Goal: Task Accomplishment & Management: Contribute content

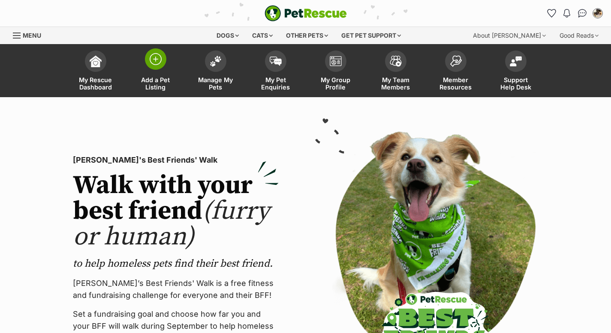
click at [156, 58] on img at bounding box center [156, 59] width 12 height 12
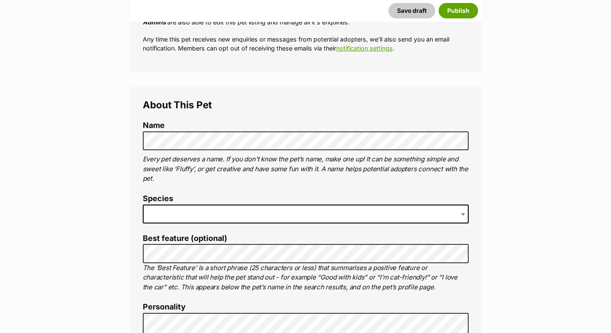
click at [210, 210] on span at bounding box center [306, 214] width 326 height 19
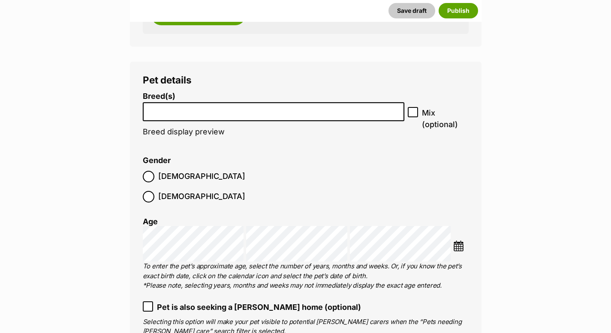
scroll to position [951, 0]
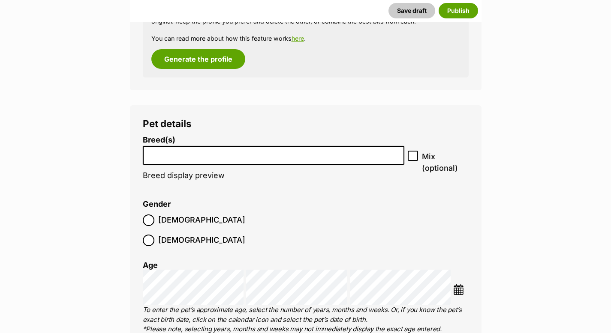
click at [238, 153] on input "search" at bounding box center [274, 153] width 256 height 9
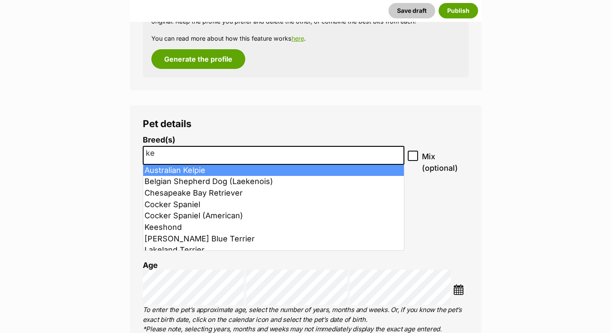
type input "k"
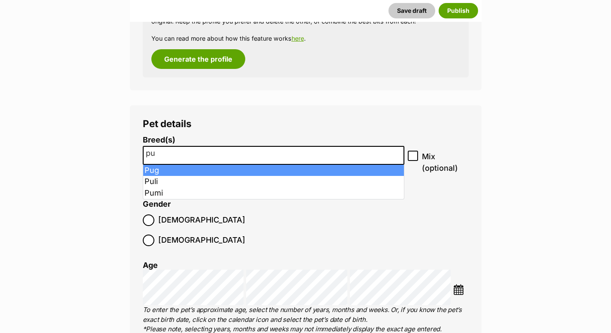
type input "p"
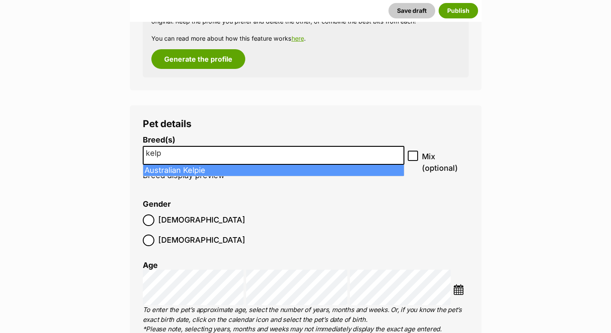
type input "kelp"
select select "723"
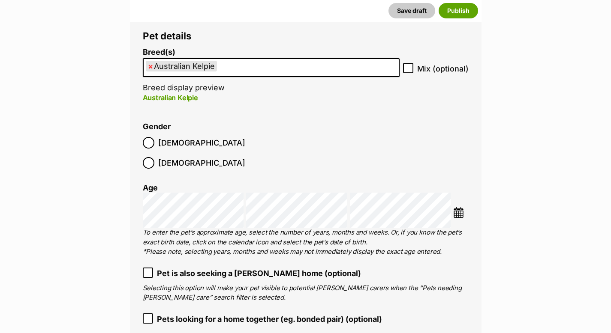
scroll to position [1049, 0]
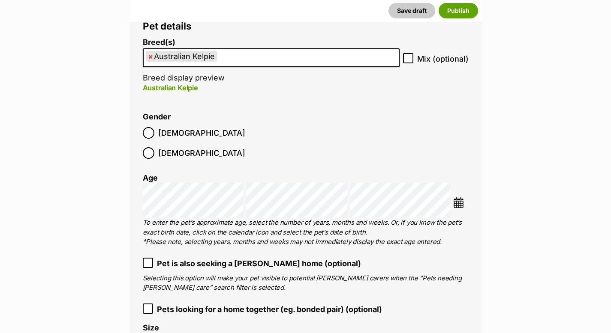
click at [459, 198] on img at bounding box center [458, 203] width 11 height 11
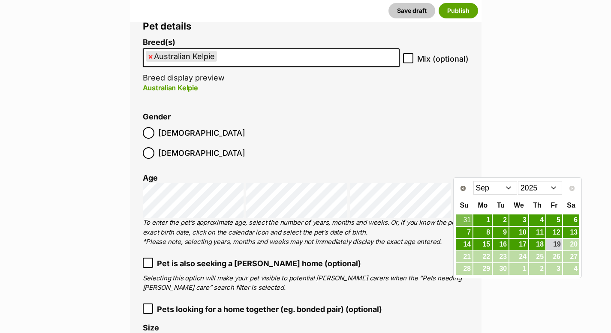
click at [508, 189] on select "Jan Feb Mar Apr May Jun Jul Aug Sep" at bounding box center [495, 188] width 44 height 14
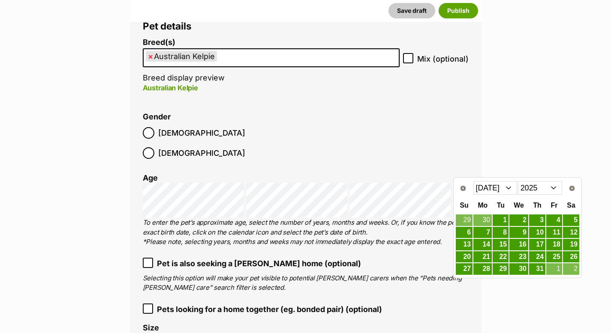
click at [553, 188] on select "2015 2016 2017 2018 2019 2020 2021 2022 2023 2024 2025" at bounding box center [540, 188] width 44 height 14
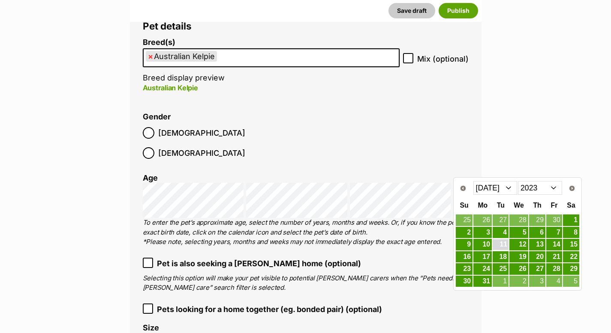
click at [506, 244] on link "11" at bounding box center [500, 245] width 16 height 11
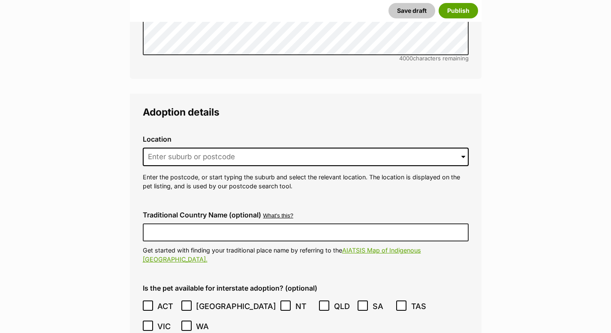
scroll to position [1917, 0]
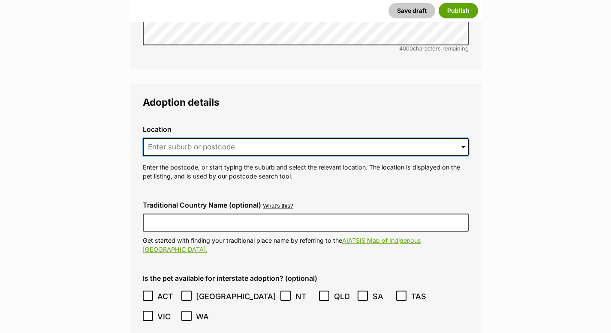
click at [255, 138] on input at bounding box center [306, 147] width 326 height 19
type input "RUNNING STREAM"
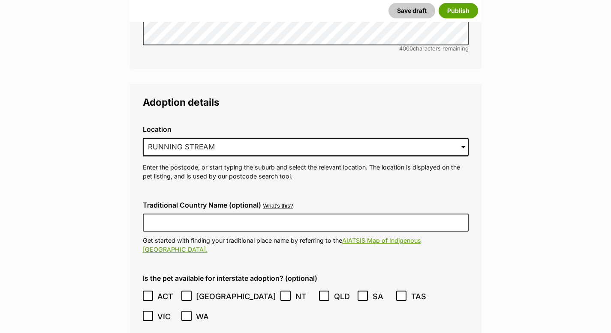
type input "Australia"
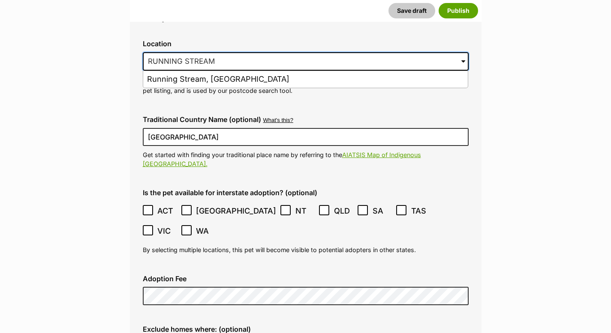
scroll to position [2017, 0]
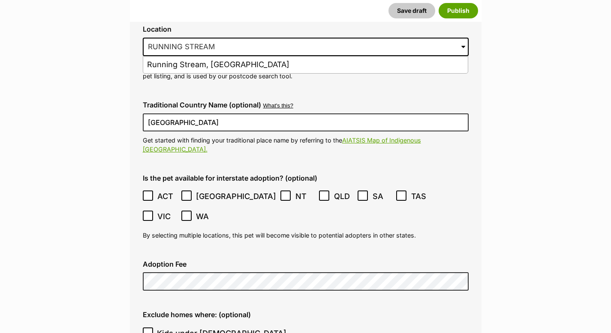
click at [151, 213] on icon at bounding box center [148, 216] width 6 height 6
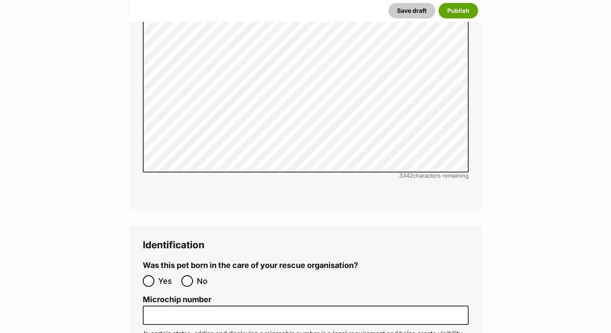
scroll to position [2588, 0]
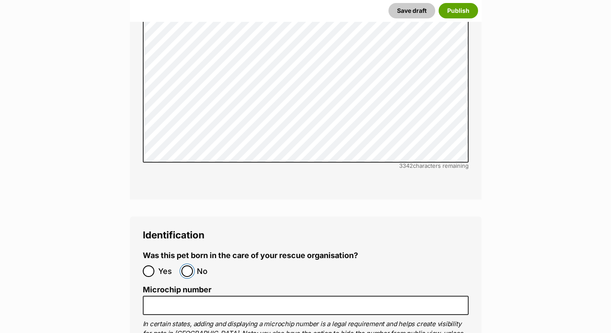
click at [190, 266] on input "No" at bounding box center [187, 272] width 12 height 12
radio input "true"
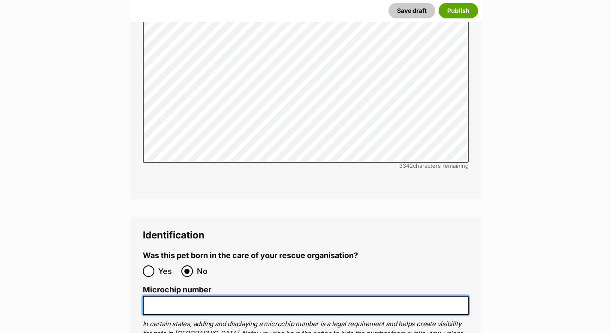
click at [197, 296] on input "Microchip number" at bounding box center [306, 305] width 326 height 19
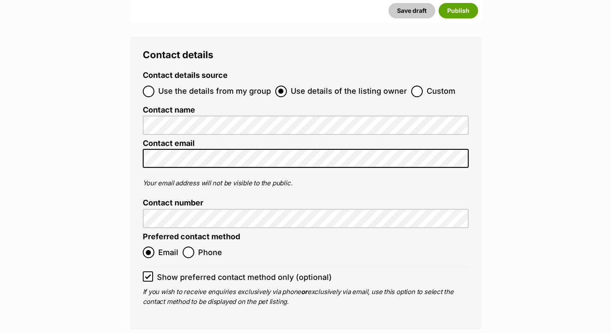
scroll to position [3232, 0]
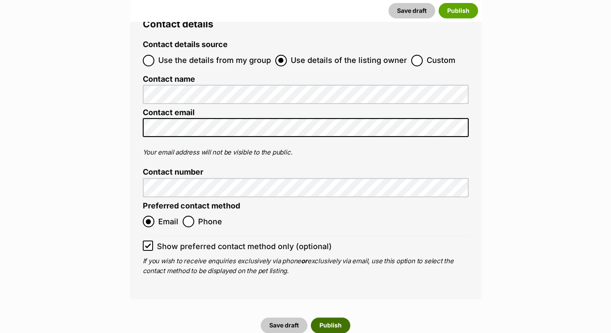
type input "991003002185594"
click at [336, 318] on button "Publish" at bounding box center [330, 325] width 39 height 15
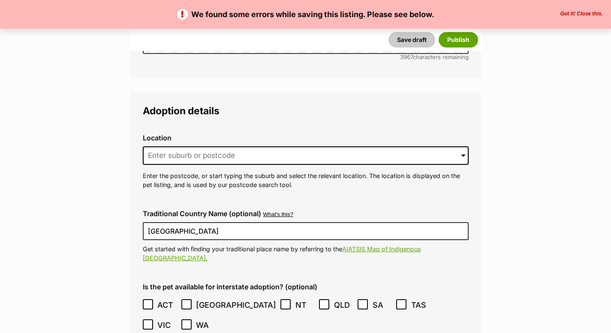
scroll to position [1986, 0]
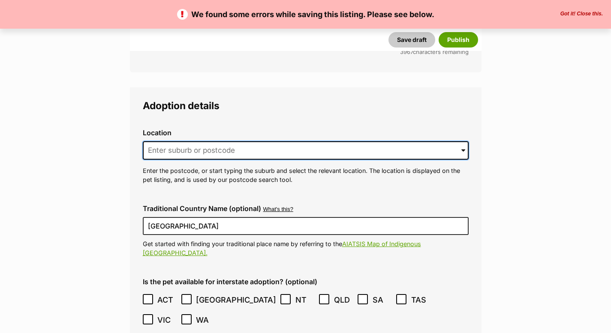
click at [202, 141] on input at bounding box center [306, 150] width 326 height 19
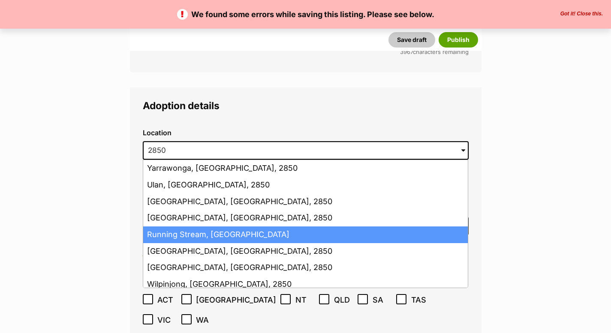
click at [239, 227] on li "Running Stream, New South Wales, 2850" at bounding box center [305, 235] width 324 height 17
type input "Running Stream, New South Wales, 2850"
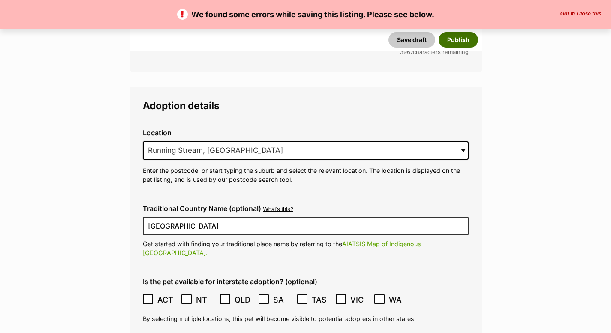
click at [463, 41] on button "Publish" at bounding box center [457, 39] width 39 height 15
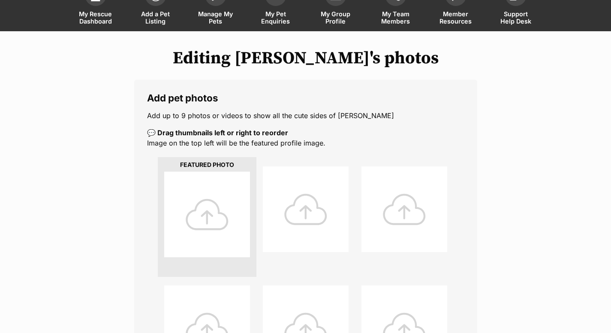
click at [204, 198] on div at bounding box center [207, 215] width 86 height 86
click at [207, 219] on div at bounding box center [207, 215] width 86 height 86
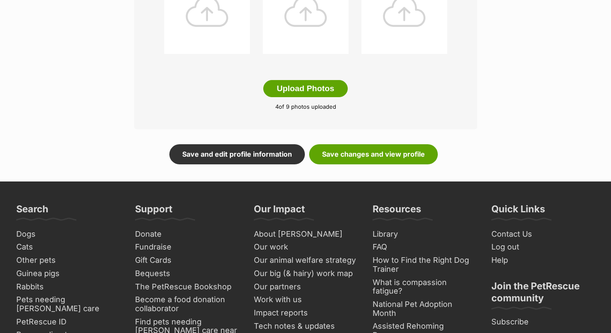
scroll to position [501, 0]
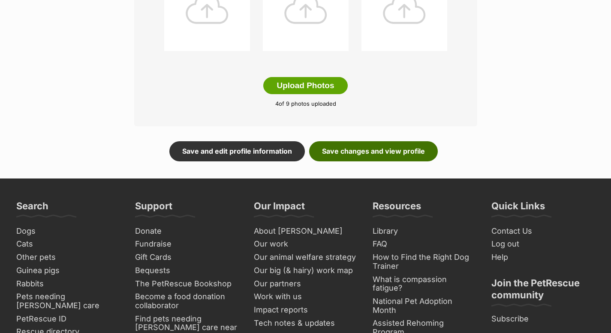
click at [340, 150] on link "Save changes and view profile" at bounding box center [373, 151] width 129 height 20
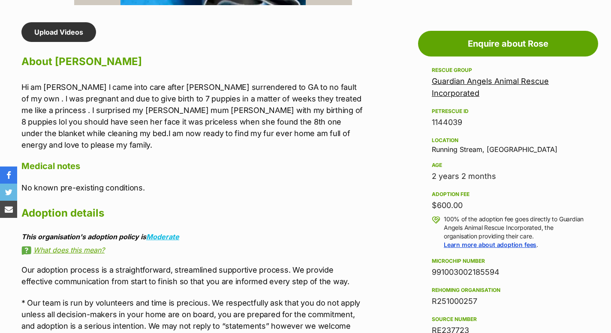
scroll to position [730, 0]
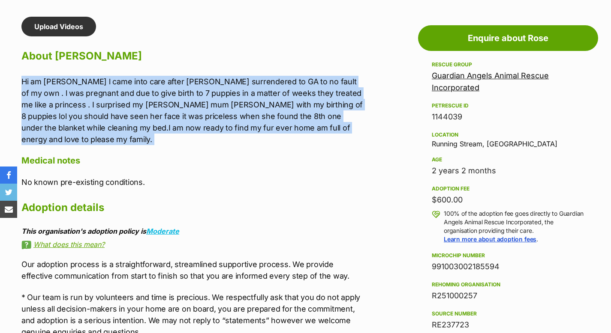
drag, startPoint x: 20, startPoint y: 82, endPoint x: 365, endPoint y: 134, distance: 349.2
copy div "Hi am [PERSON_NAME] l came into care after [PERSON_NAME] surrendered to GA to n…"
click at [324, 177] on p "No known pre-existing conditions." at bounding box center [192, 183] width 342 height 12
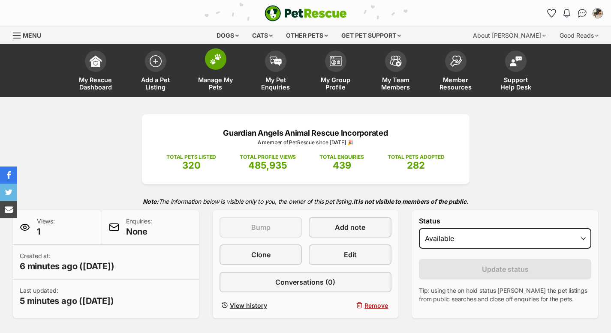
click at [220, 57] on img at bounding box center [216, 59] width 12 height 11
